Goal: Check status: Check status

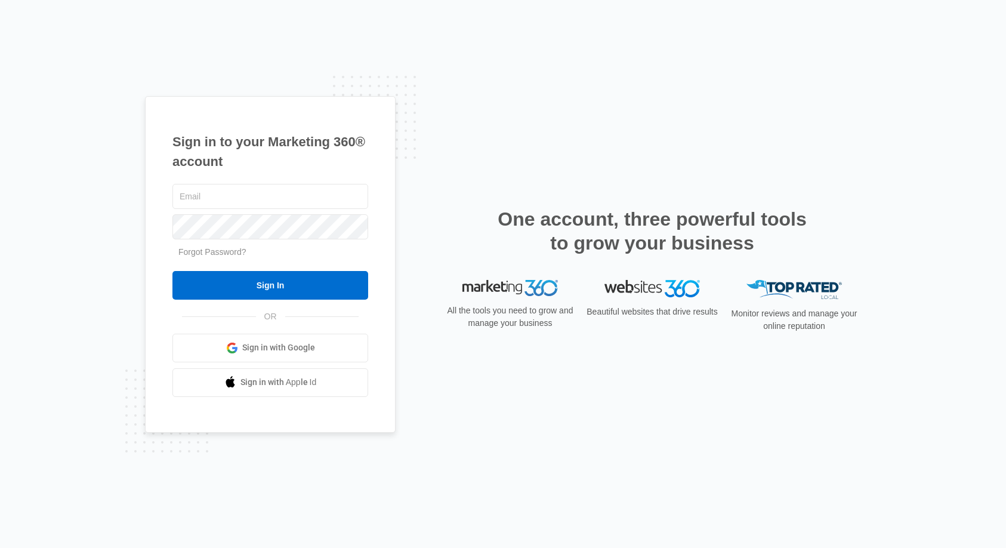
type input "[EMAIL_ADDRESS][DOMAIN_NAME]"
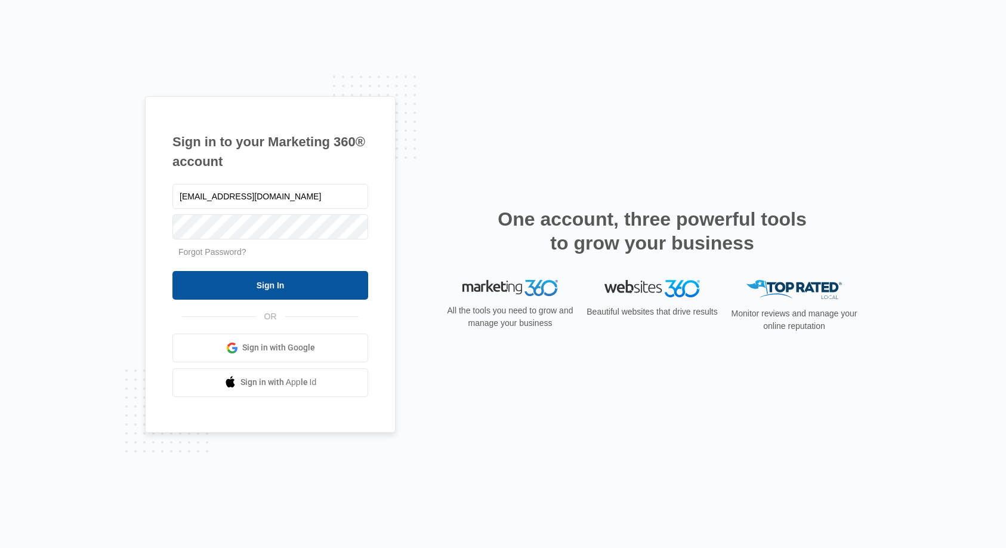
click at [268, 286] on input "Sign In" at bounding box center [270, 285] width 196 height 29
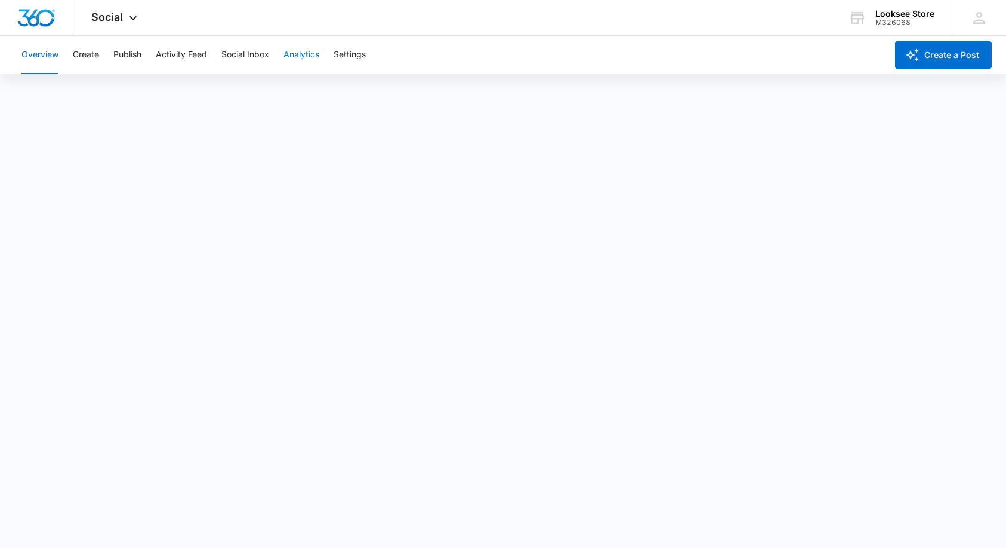
click at [297, 56] on button "Analytics" at bounding box center [301, 55] width 36 height 38
